Goal: Find specific page/section: Find specific page/section

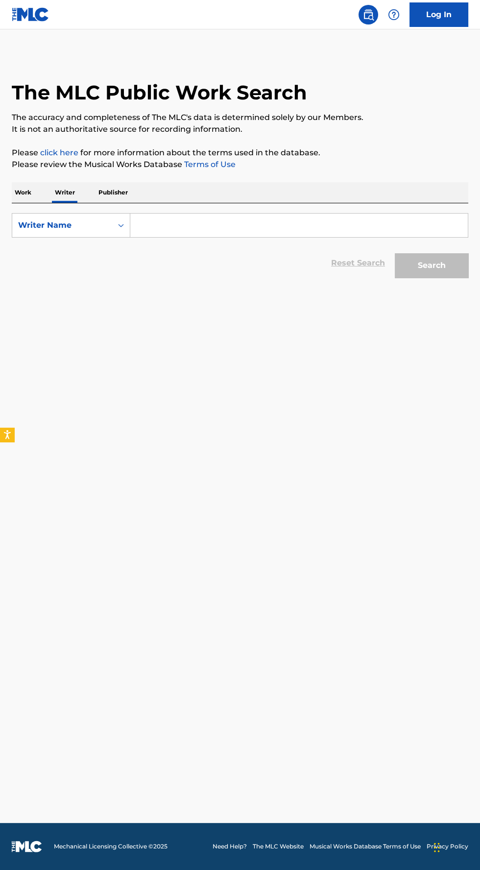
click at [218, 221] on input "Search Form" at bounding box center [298, 226] width 337 height 24
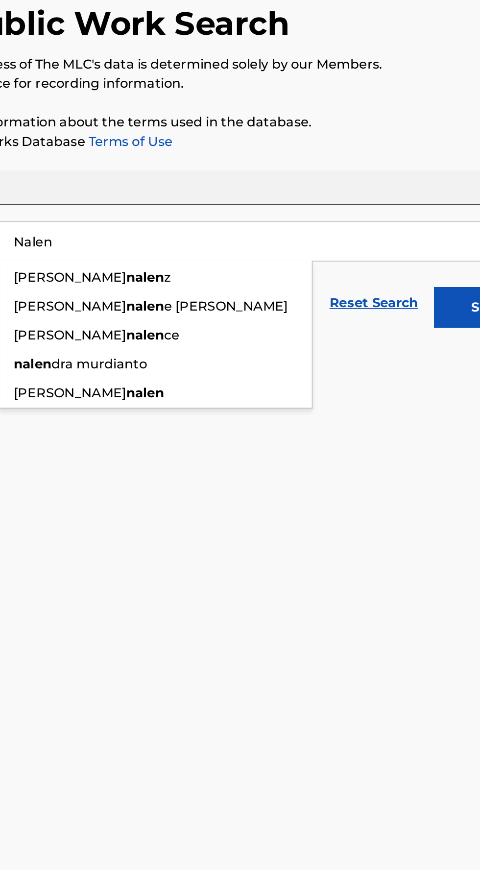
type input "Nalen"
click at [243, 299] on div "nalen dra murdianto" at bounding box center [225, 300] width 190 height 18
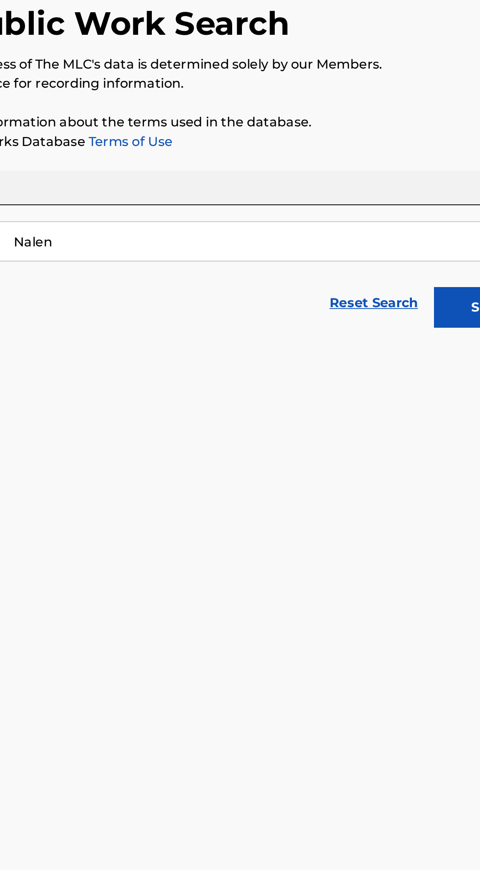
click at [404, 267] on button "Search" at bounding box center [431, 265] width 73 height 24
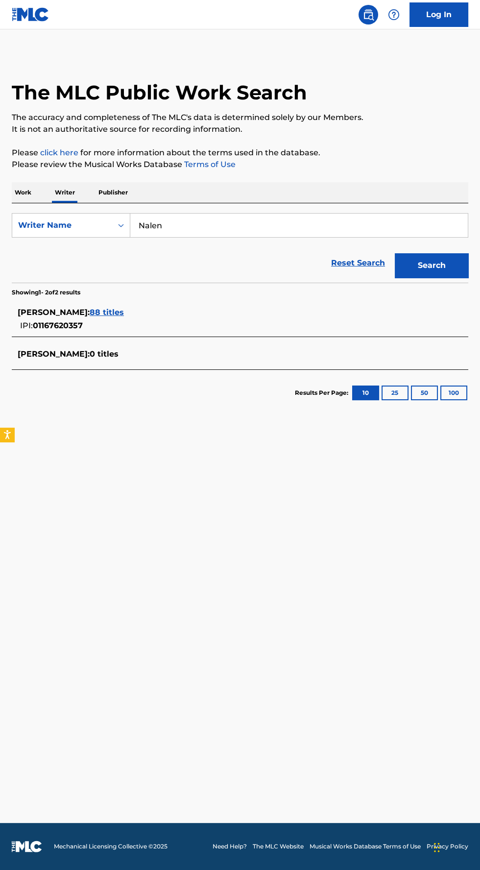
click at [124, 309] on span "88 titles" at bounding box center [107, 312] width 34 height 9
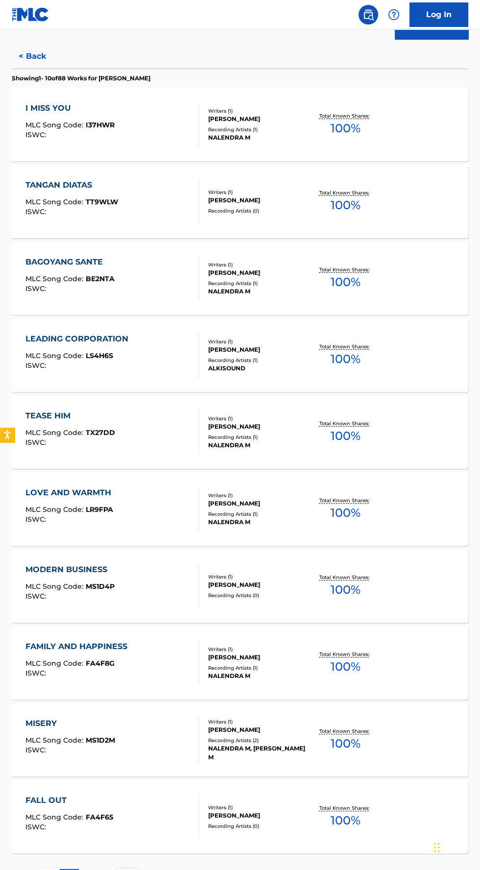
scroll to position [240, 0]
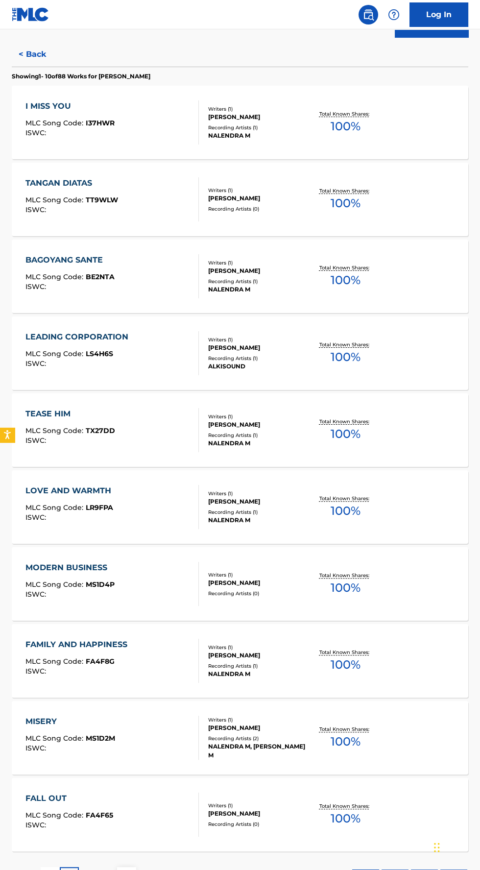
click at [88, 869] on p "2" at bounding box center [88, 877] width 4 height 12
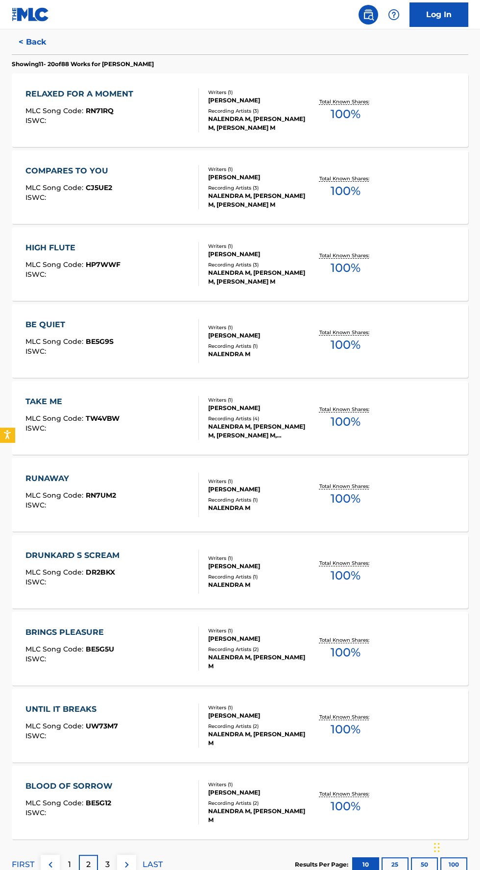
scroll to position [253, 0]
click at [106, 860] on p "3" at bounding box center [107, 864] width 4 height 12
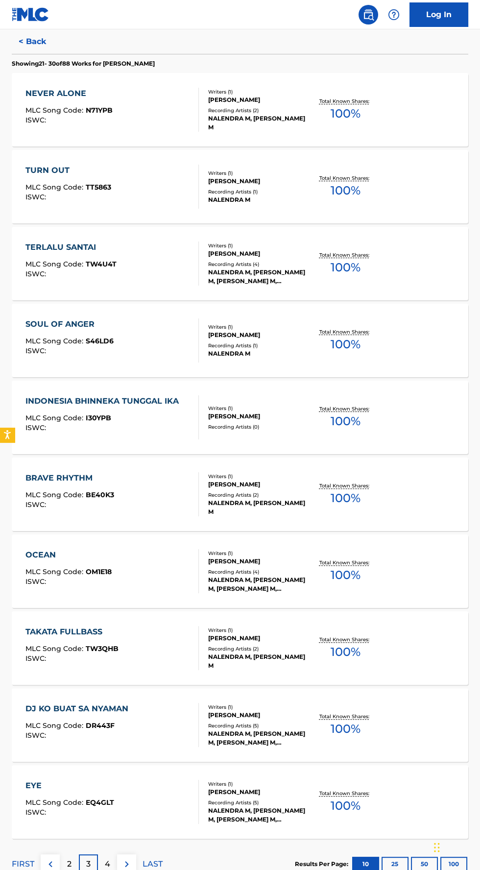
click at [107, 863] on p "4" at bounding box center [107, 864] width 5 height 12
